Goal: Register for event/course

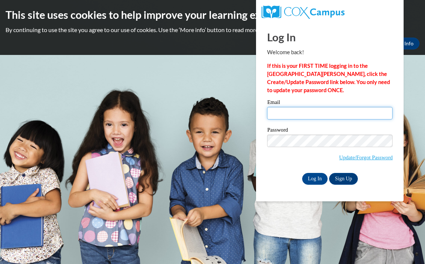
click at [283, 113] on input "Email" at bounding box center [329, 113] width 125 height 13
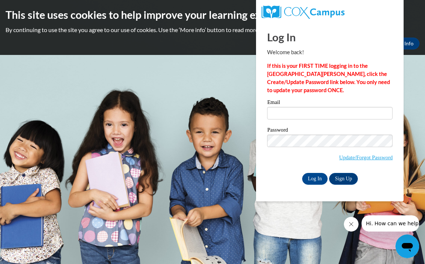
click at [344, 98] on div "Log In Welcome back! If this is your FIRST TIME logging in to the NEW Cox Campu…" at bounding box center [329, 103] width 125 height 163
click at [301, 112] on input "Email" at bounding box center [329, 113] width 125 height 13
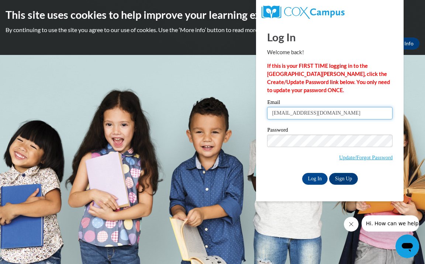
click at [310, 113] on input "victoria.kelley709@gmail.com" at bounding box center [329, 113] width 125 height 13
click at [312, 114] on input "victoria.kelley@gmail.com" at bounding box center [329, 113] width 125 height 13
type input "victoria.kelley@gilmerschools.com"
click at [419, 98] on body "This site uses cookies to help improve your learning experience. By continuing …" at bounding box center [212, 132] width 425 height 264
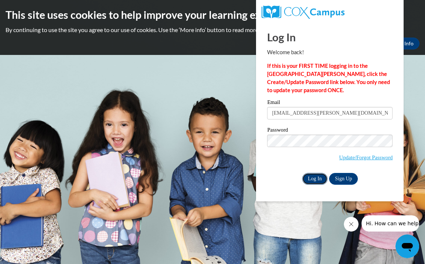
click at [321, 179] on input "Log In" at bounding box center [315, 179] width 26 height 12
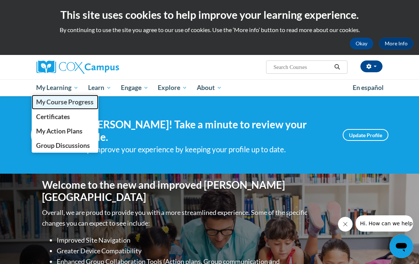
click at [52, 102] on span "My Course Progress" at bounding box center [65, 102] width 58 height 8
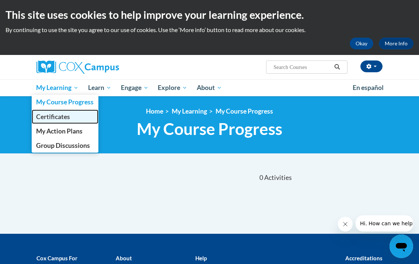
click at [57, 117] on span "Certificates" at bounding box center [53, 117] width 34 height 8
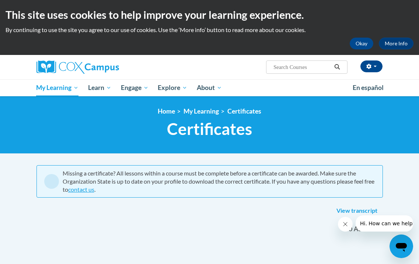
click at [286, 67] on input "Search..." at bounding box center [302, 67] width 59 height 9
type input "The power"
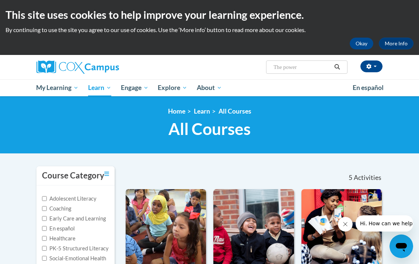
click at [308, 67] on input "The power" at bounding box center [302, 67] width 59 height 9
type input "The power of language"
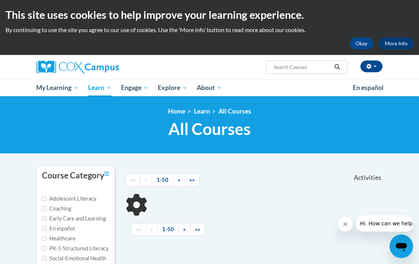
type input "The power of language"
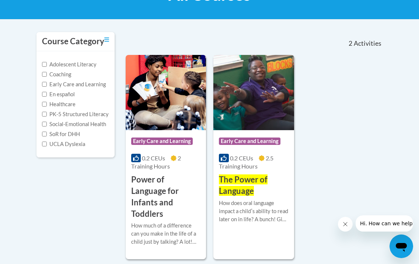
scroll to position [148, 0]
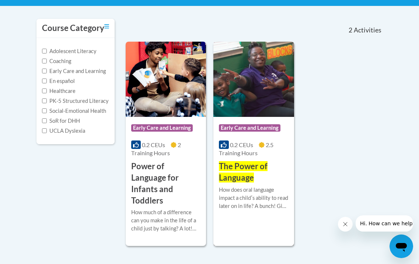
click at [241, 165] on span "The Power of Language" at bounding box center [243, 171] width 49 height 21
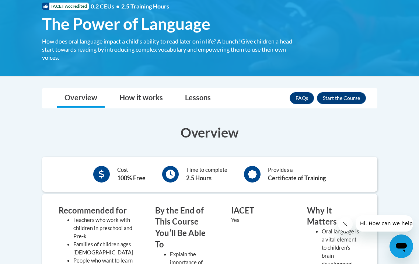
scroll to position [111, 0]
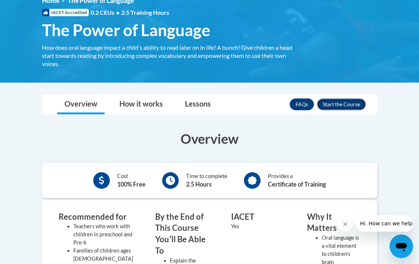
click at [350, 105] on button "Enroll" at bounding box center [341, 105] width 49 height 12
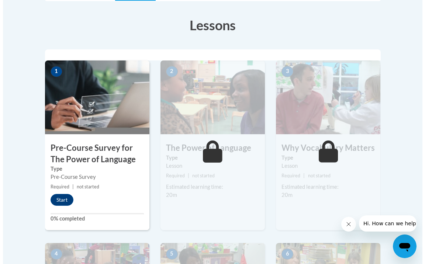
scroll to position [221, 0]
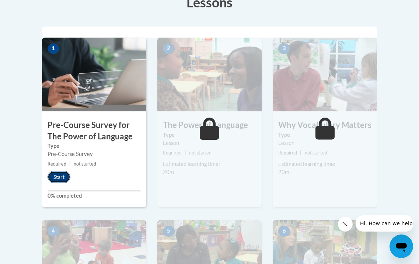
click at [62, 179] on button "Start" at bounding box center [59, 177] width 23 height 12
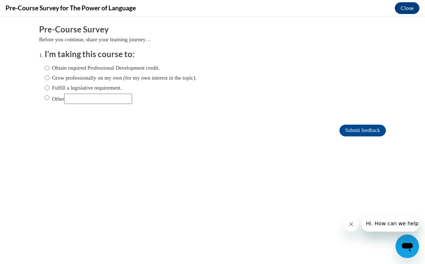
scroll to position [0, 0]
click at [45, 69] on input "Obtain required Professional Development credit." at bounding box center [47, 68] width 5 height 8
radio input "true"
click at [350, 132] on input "Submit feedback" at bounding box center [362, 131] width 46 height 12
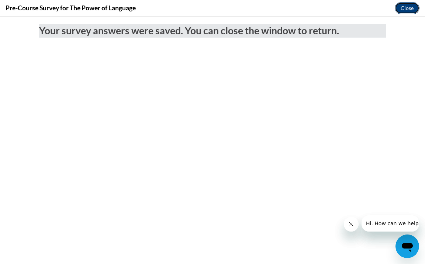
click at [407, 9] on button "Close" at bounding box center [407, 8] width 25 height 12
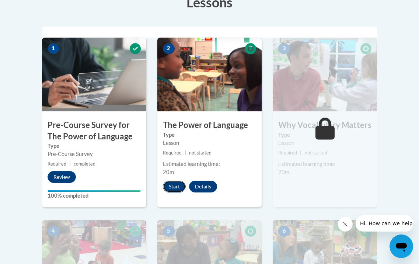
click at [170, 184] on button "Start" at bounding box center [174, 187] width 23 height 12
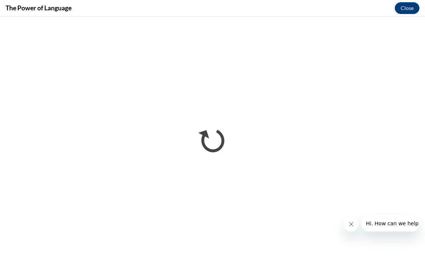
click at [354, 224] on button "Close message from company" at bounding box center [350, 224] width 15 height 15
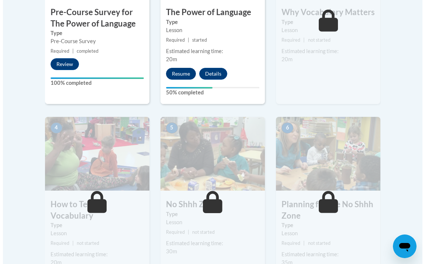
scroll to position [221, 0]
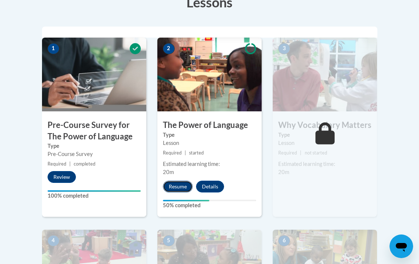
click at [170, 186] on button "Resume" at bounding box center [178, 187] width 30 height 12
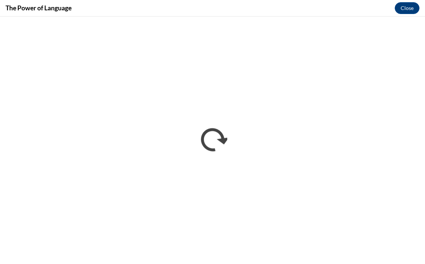
scroll to position [0, 0]
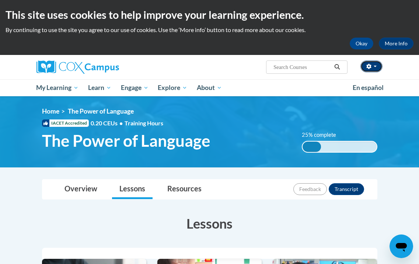
click at [374, 67] on button "button" at bounding box center [372, 67] width 22 height 12
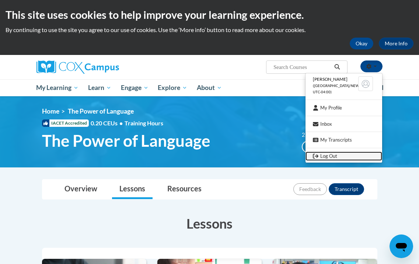
click at [324, 155] on link "Log Out" at bounding box center [344, 156] width 77 height 9
